Goal: Transaction & Acquisition: Purchase product/service

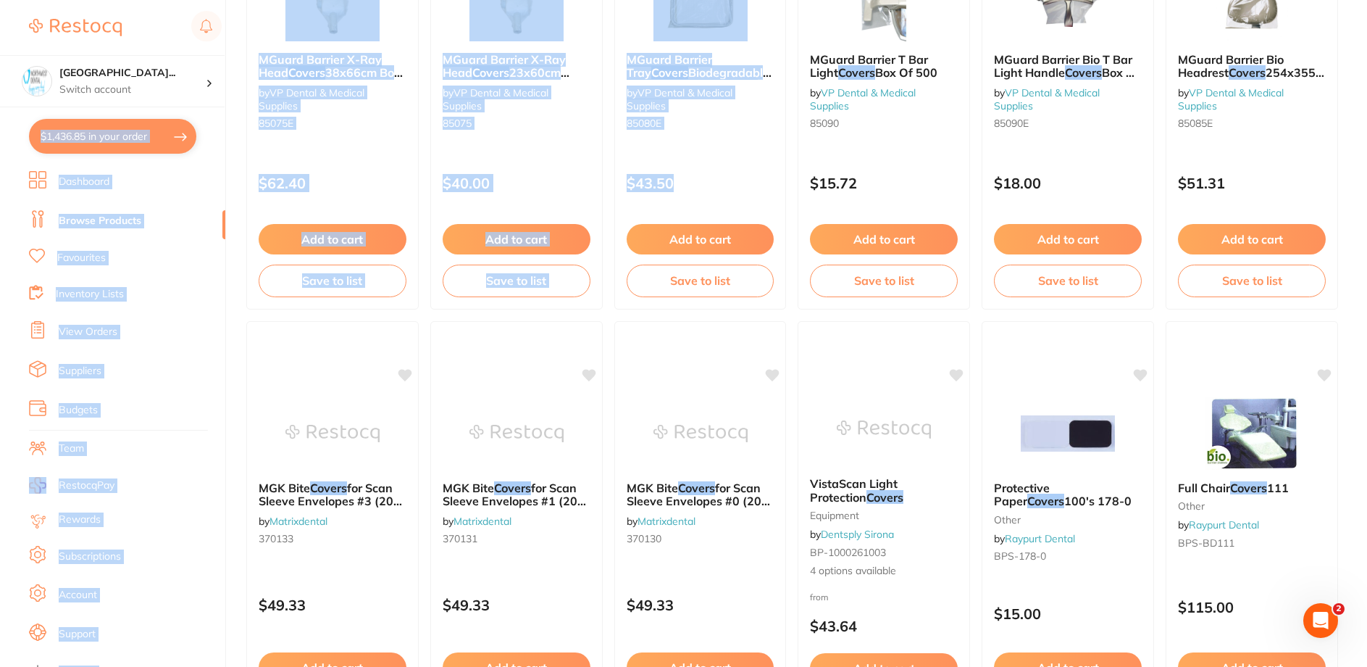
drag, startPoint x: 708, startPoint y: 204, endPoint x: 54, endPoint y: 6, distance: 682.9
click at [949, 241] on button "Add to cart" at bounding box center [884, 239] width 148 height 30
click at [1274, 333] on div at bounding box center [683, 333] width 1367 height 667
click at [1261, 300] on div "Add to cart Save to list" at bounding box center [1252, 260] width 171 height 96
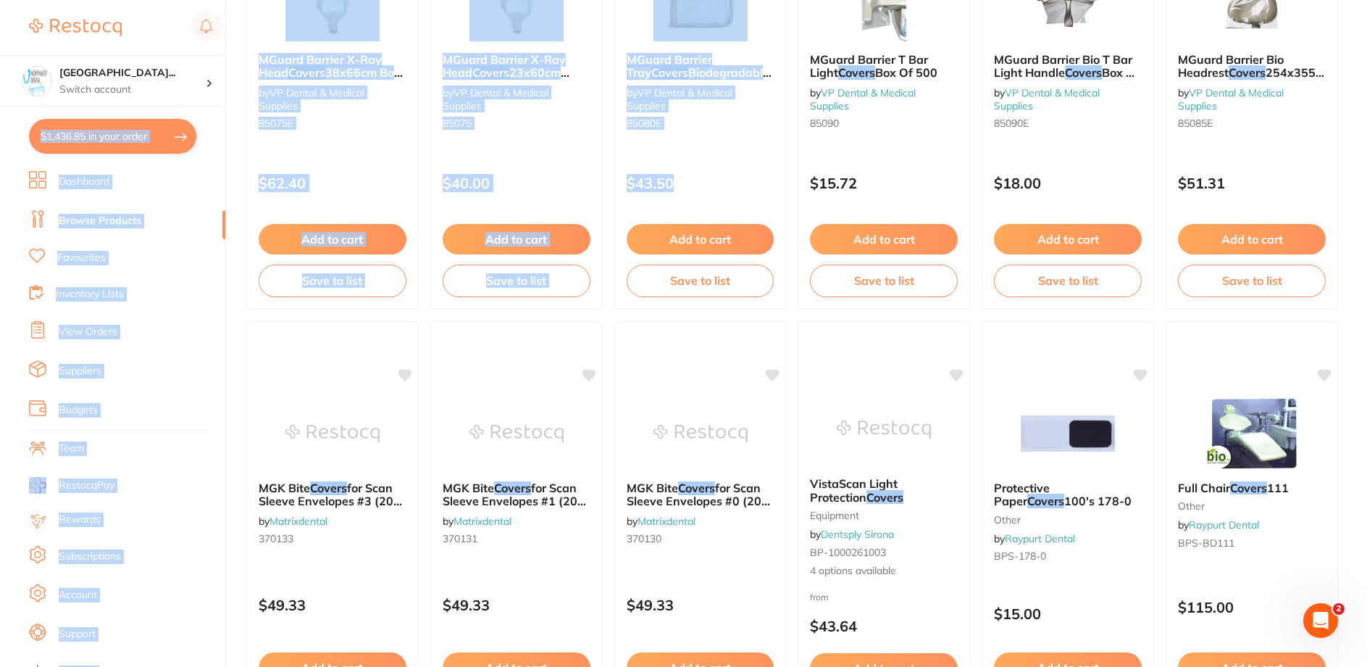
click at [1262, 300] on section at bounding box center [683, 333] width 1367 height 667
click at [1264, 302] on div "Add to cart Save to list" at bounding box center [1252, 260] width 171 height 96
click at [1267, 302] on section at bounding box center [683, 333] width 1367 height 667
